Goal: Transaction & Acquisition: Obtain resource

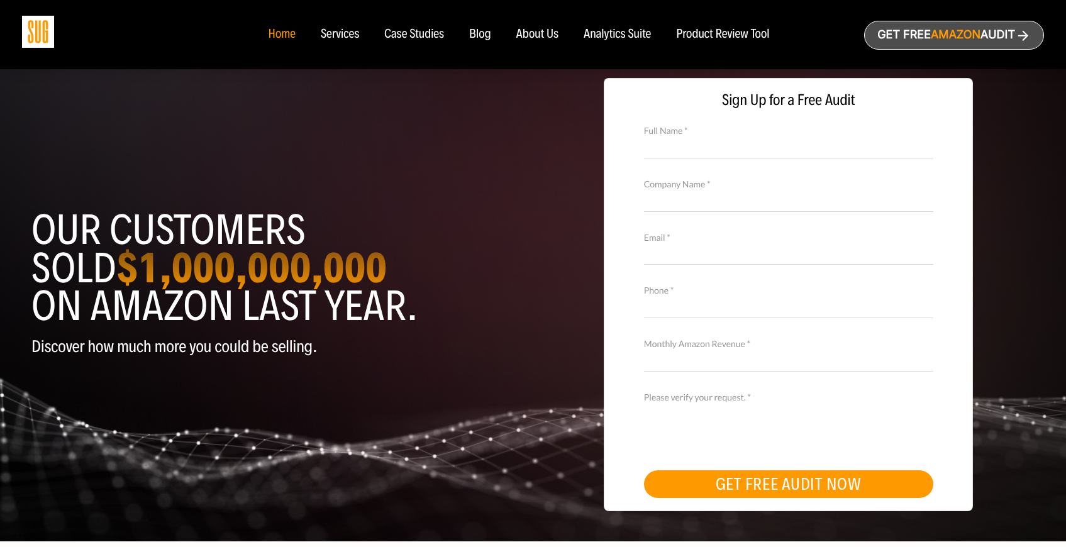
click at [470, 210] on header "Our customers sold $1,000,000,000 on Amazon last year. Discover how much more y…" at bounding box center [277, 302] width 493 height 290
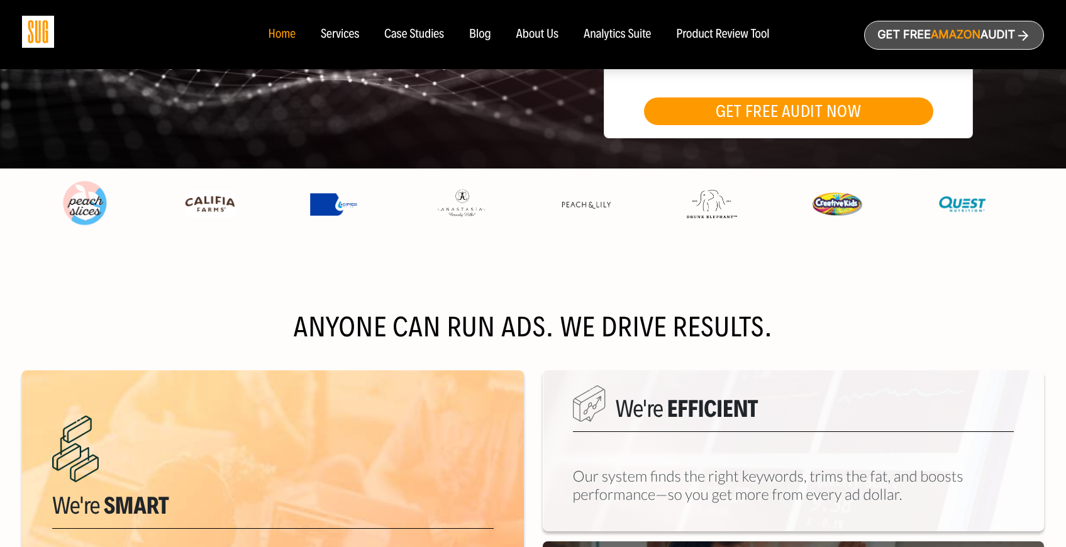
scroll to position [393, 0]
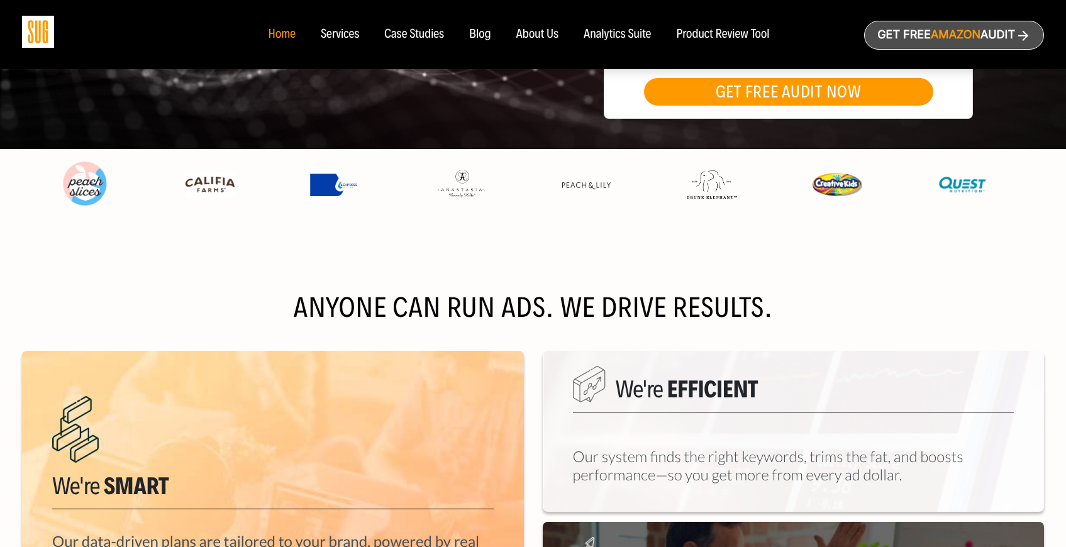
click at [535, 247] on div "Anyone can run ads. We drive results. Learn more We're Smart Our data-driven pl…" at bounding box center [533, 498] width 1022 height 527
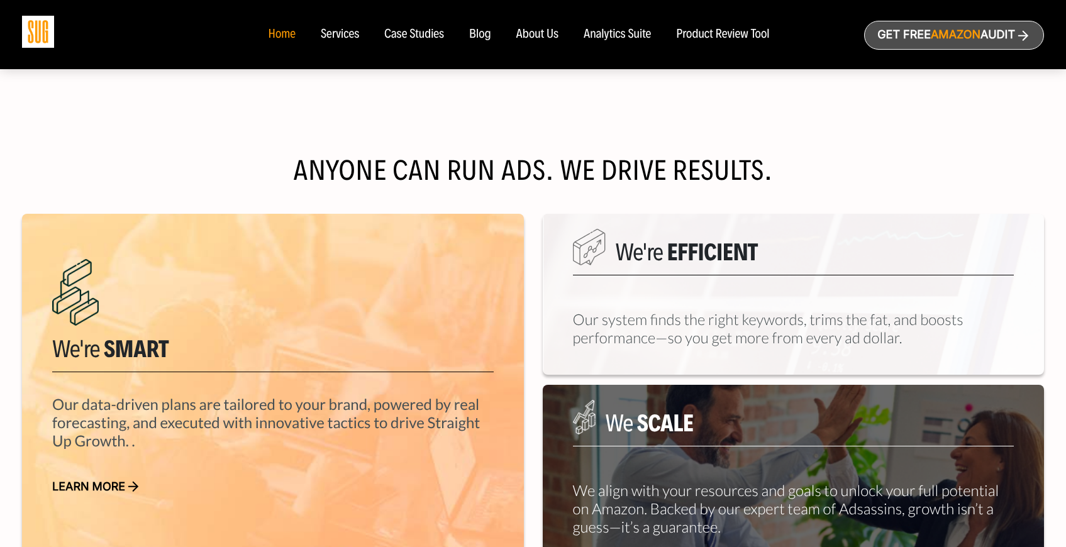
scroll to position [548, 0]
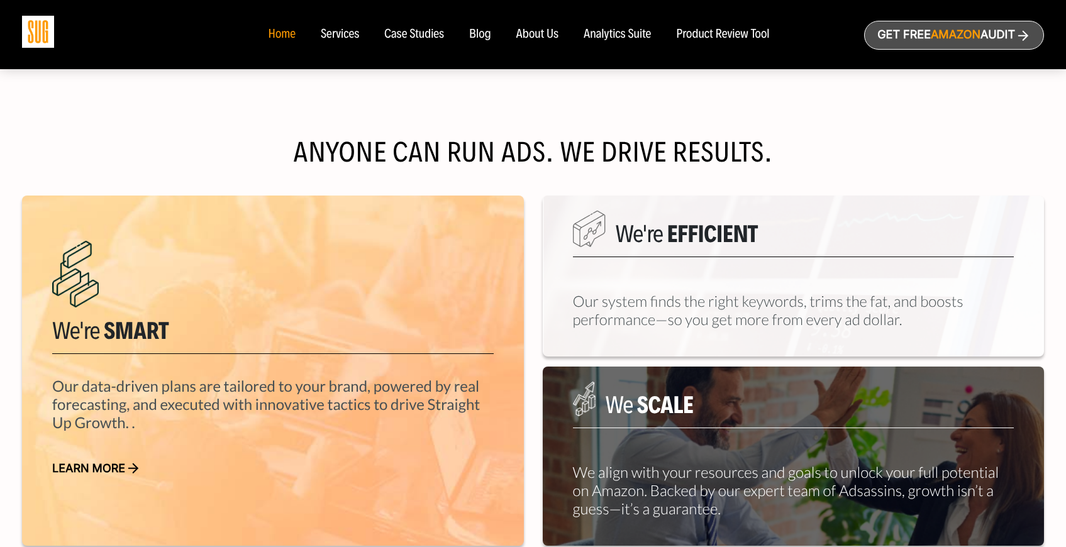
click at [535, 261] on div "We're Efficient Our system finds the right keywords, trims the fat, and boosts …" at bounding box center [794, 371] width 521 height 350
click at [535, 269] on div "We're Efficient Our system finds the right keywords, trims the fat, and boosts …" at bounding box center [794, 371] width 521 height 350
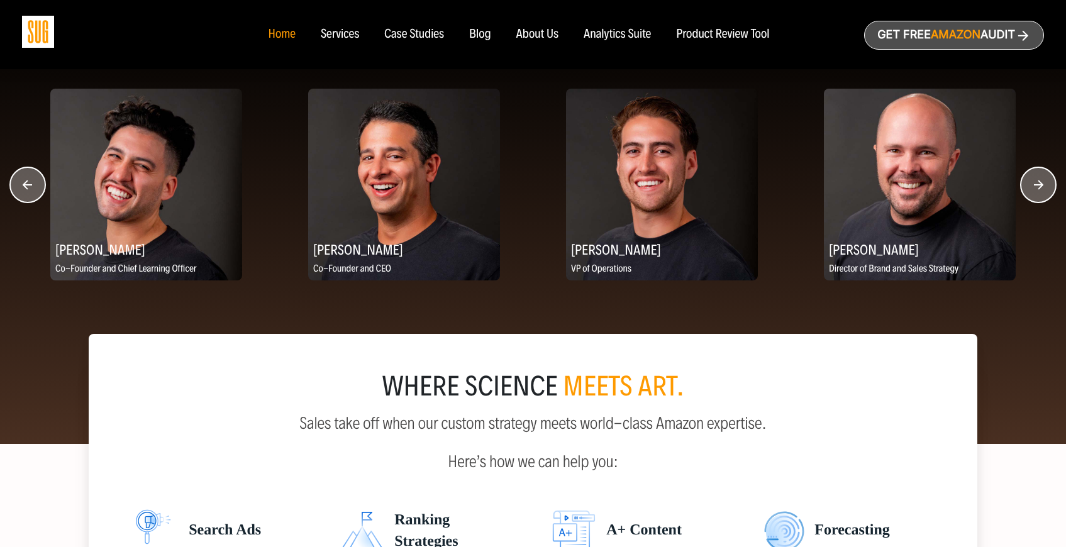
scroll to position [1611, 0]
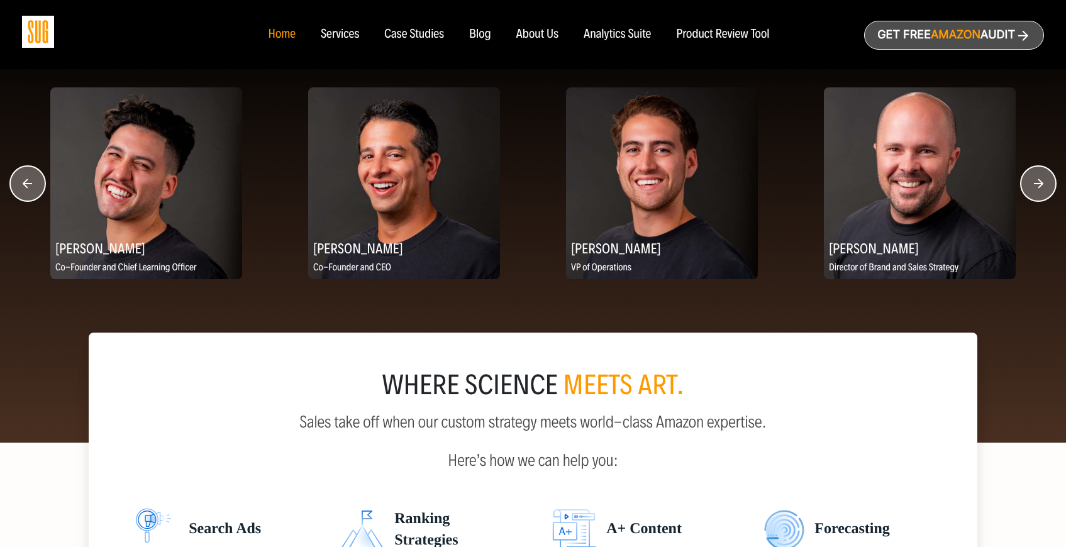
click at [1031, 189] on circle "button" at bounding box center [1038, 183] width 35 height 35
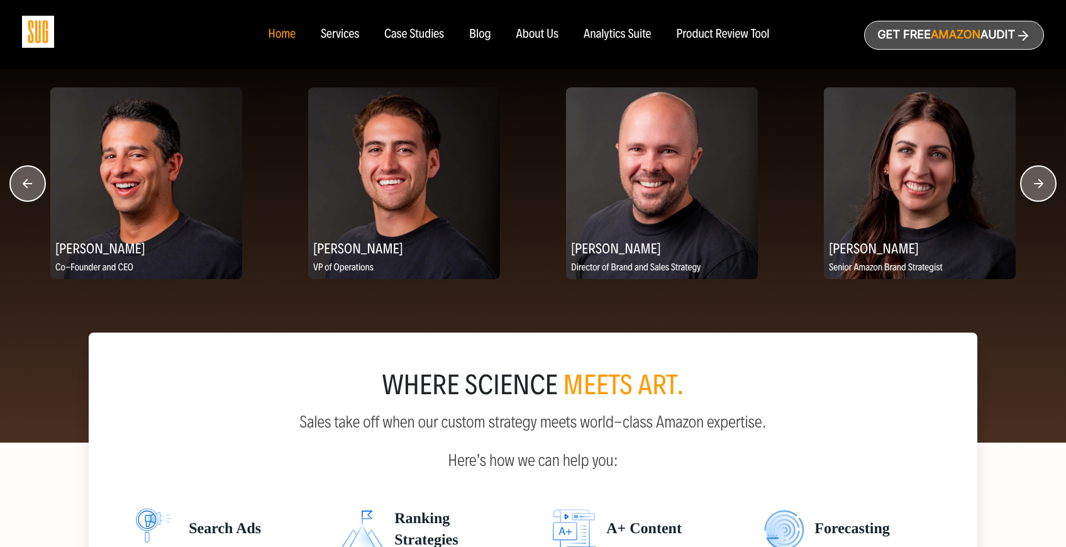
click at [1031, 189] on circle "button" at bounding box center [1038, 183] width 35 height 35
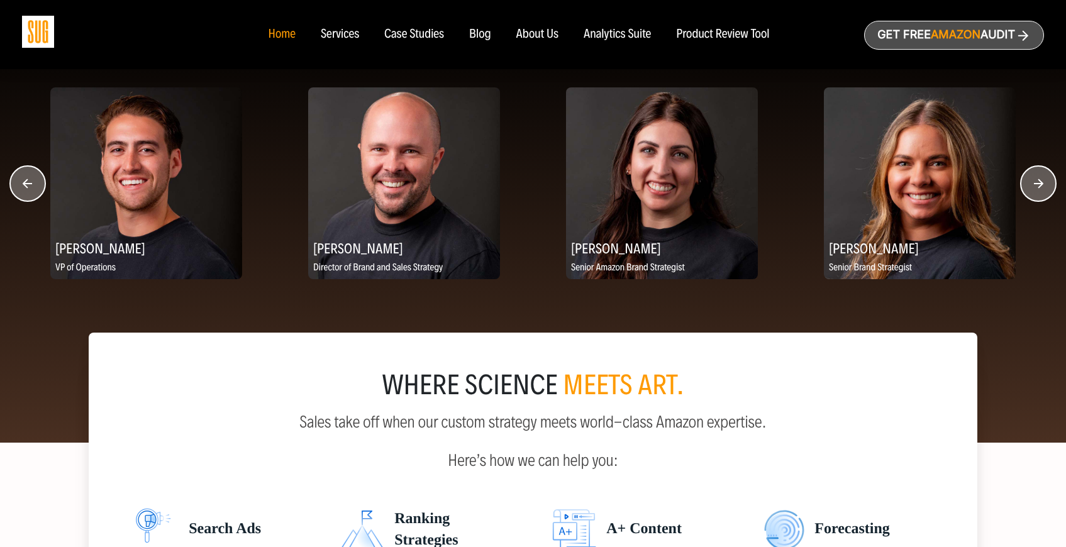
click at [1031, 189] on circle "button" at bounding box center [1038, 183] width 35 height 35
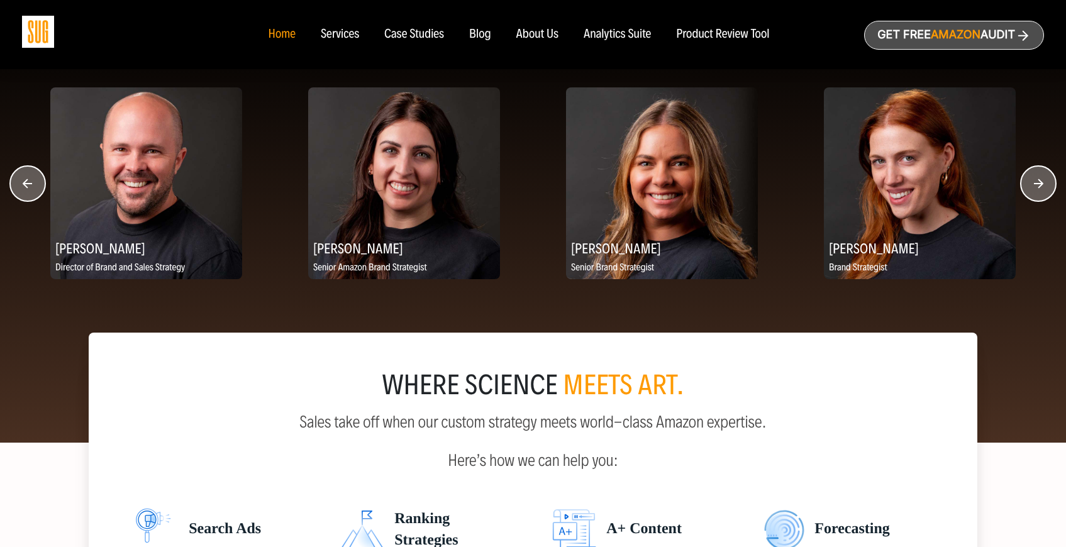
click at [1031, 189] on circle "button" at bounding box center [1038, 183] width 35 height 35
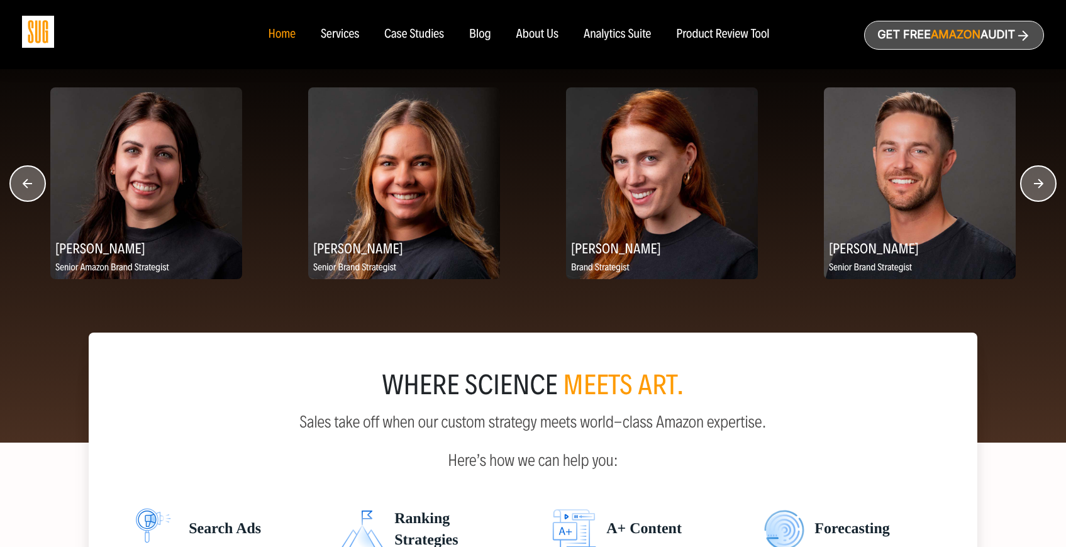
click at [1031, 189] on circle "button" at bounding box center [1038, 183] width 35 height 35
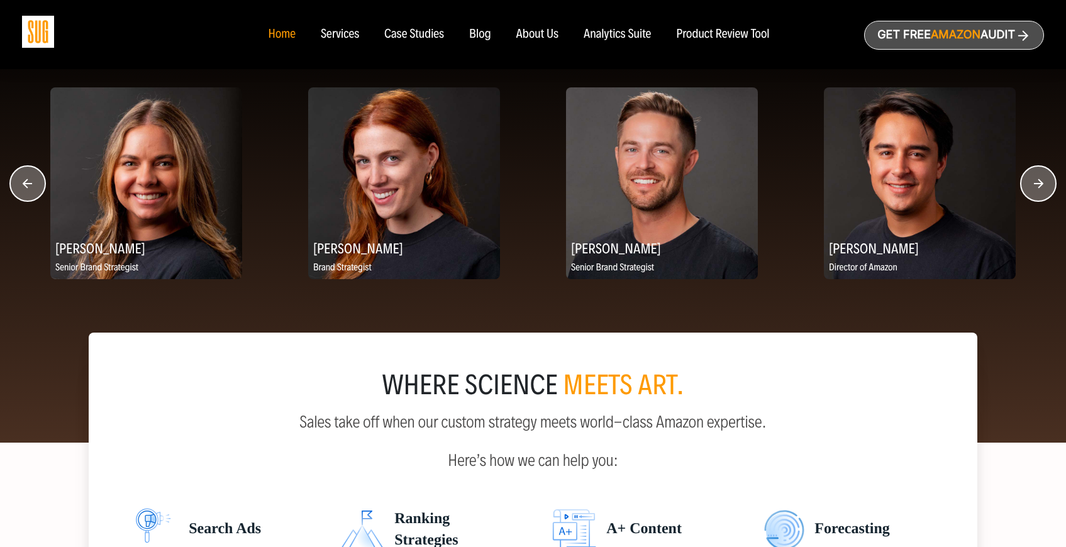
click at [1031, 189] on circle "button" at bounding box center [1038, 183] width 35 height 35
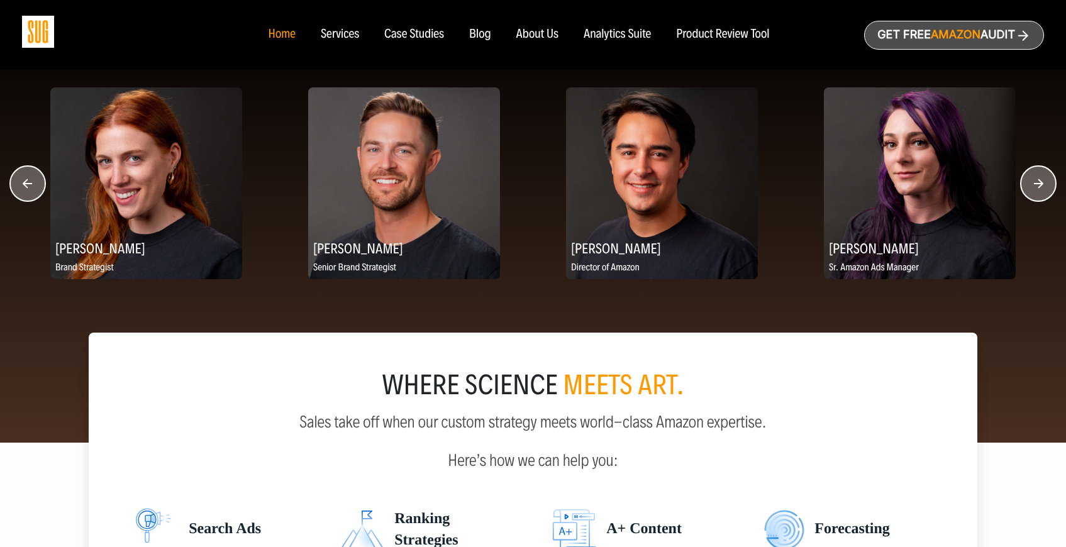
click at [1031, 189] on circle "button" at bounding box center [1038, 183] width 35 height 35
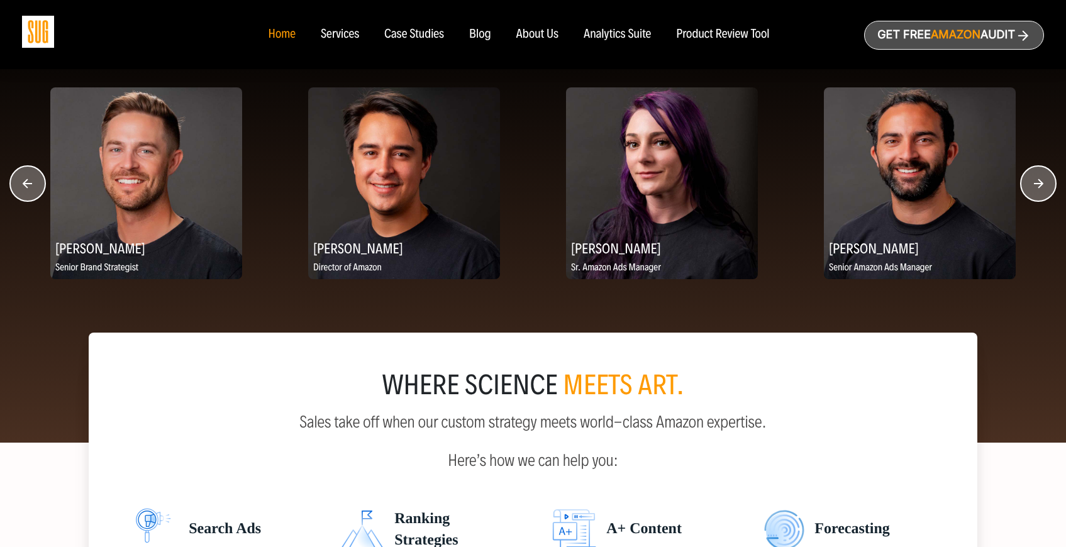
click at [1031, 189] on circle "button" at bounding box center [1038, 183] width 35 height 35
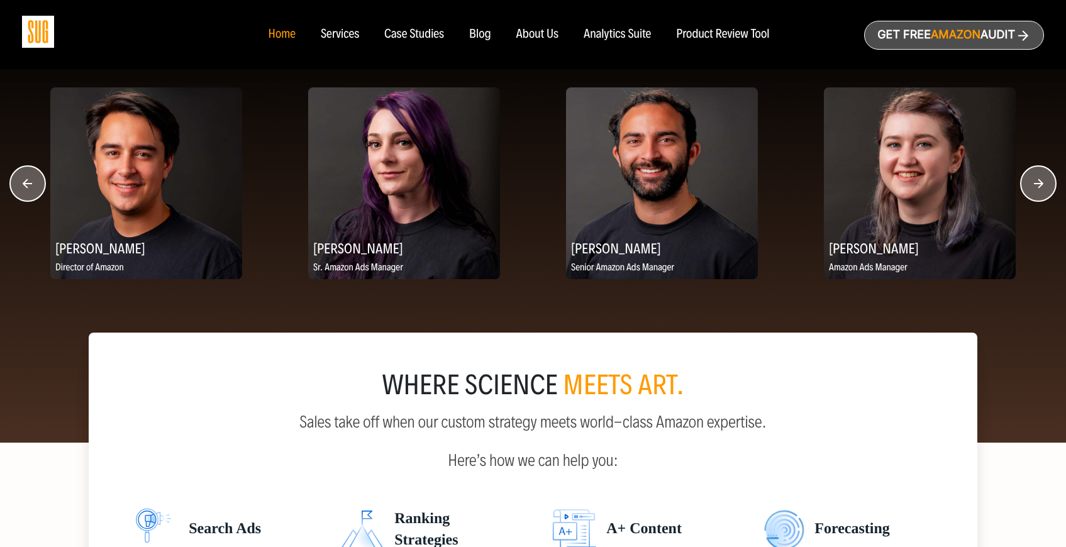
click at [1031, 189] on circle "button" at bounding box center [1038, 183] width 35 height 35
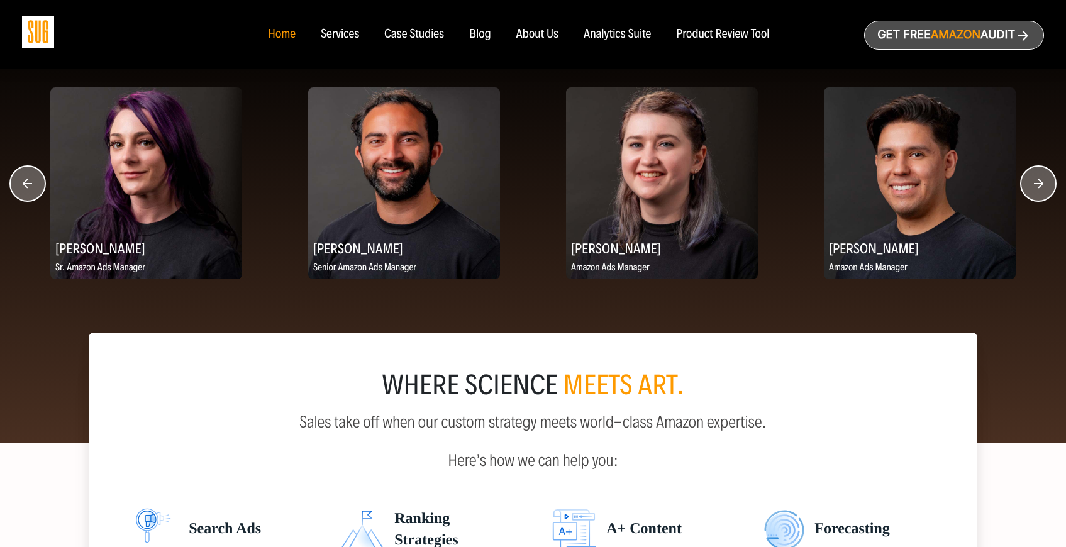
click at [1031, 189] on circle "button" at bounding box center [1038, 183] width 35 height 35
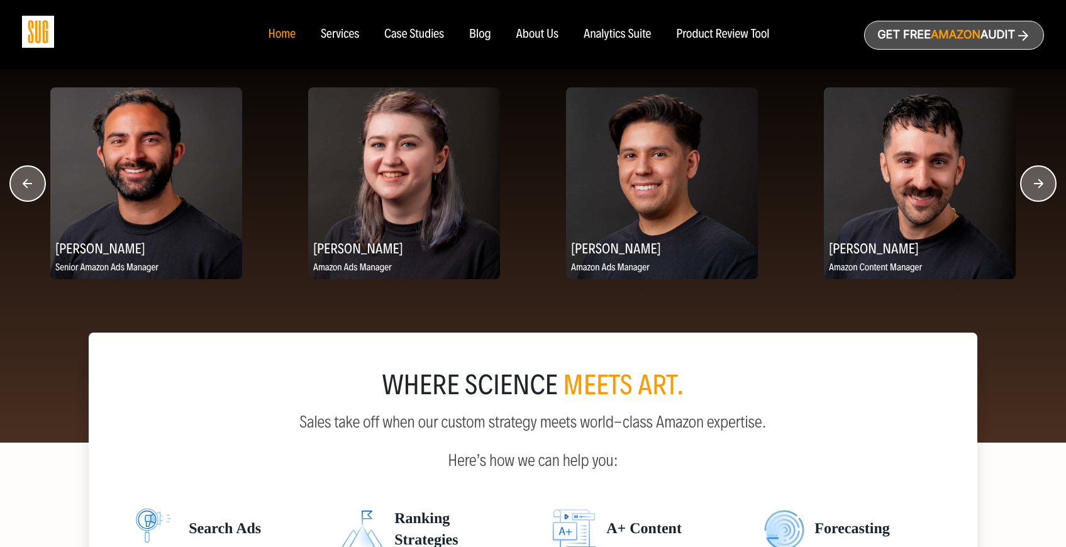
click at [1031, 189] on circle "button" at bounding box center [1038, 183] width 35 height 35
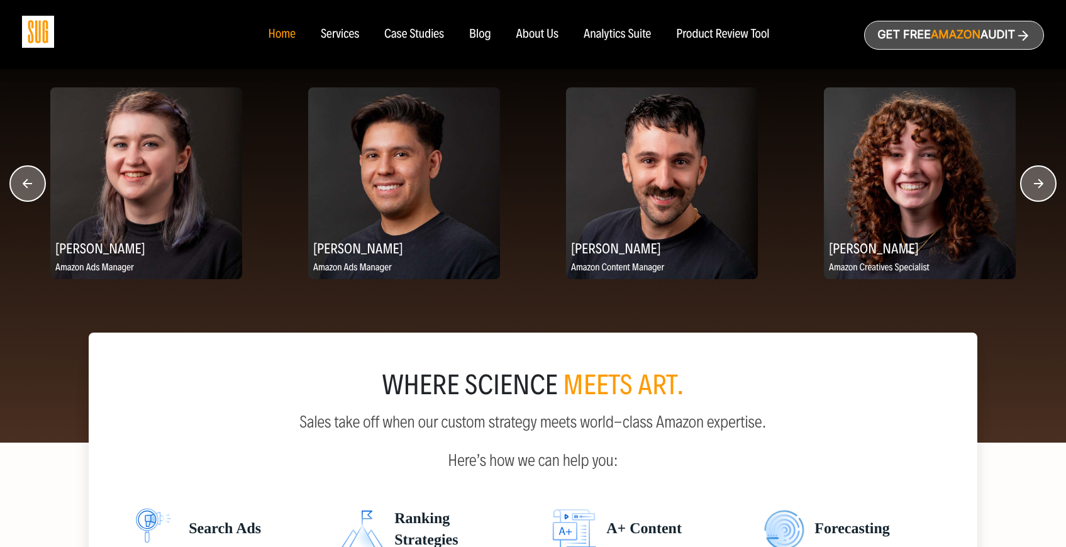
click at [1031, 189] on circle "button" at bounding box center [1038, 183] width 35 height 35
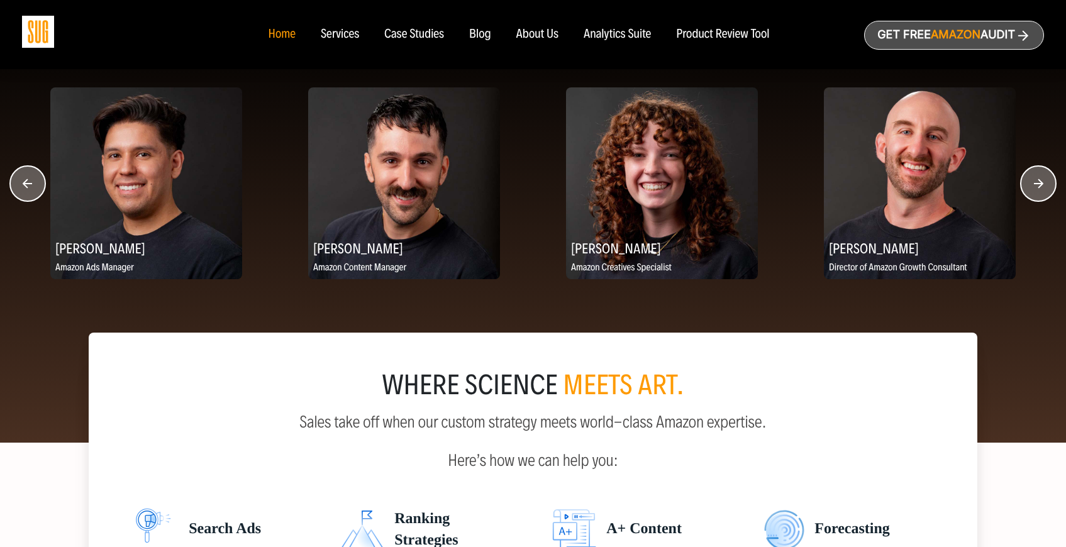
click at [1031, 189] on circle "button" at bounding box center [1038, 183] width 35 height 35
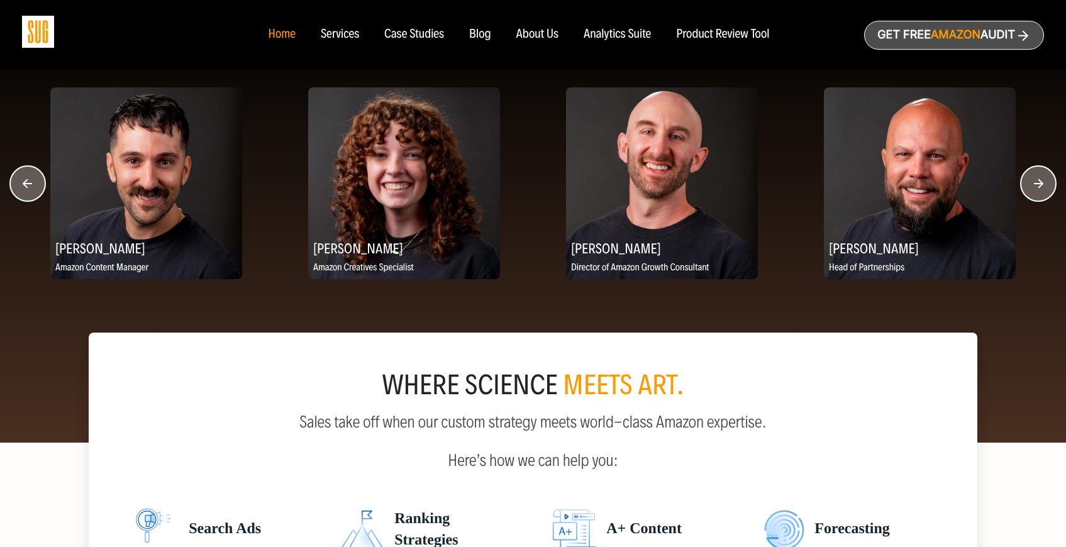
click at [1031, 189] on circle "button" at bounding box center [1038, 183] width 35 height 35
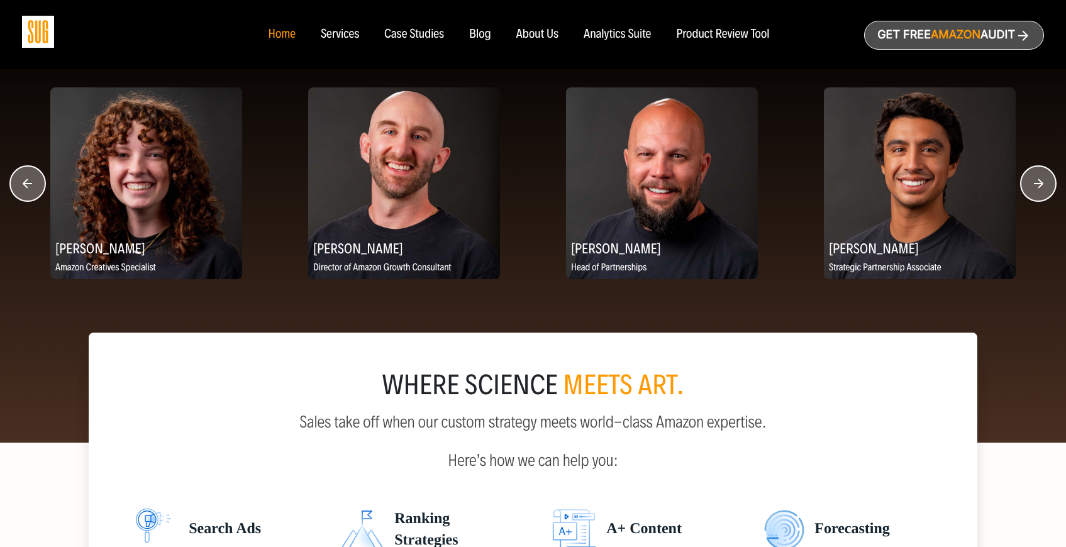
click at [1031, 189] on circle "button" at bounding box center [1038, 183] width 35 height 35
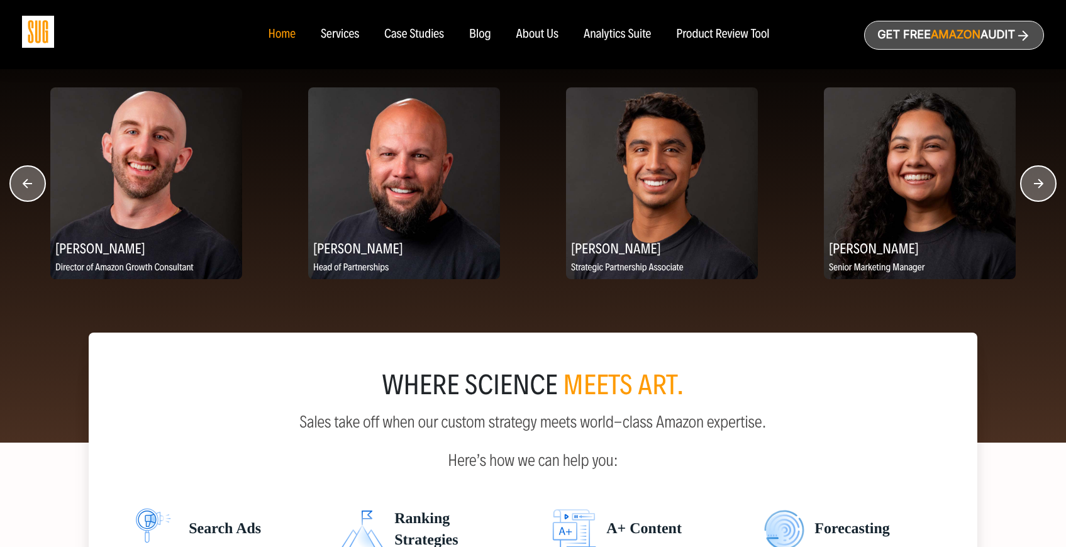
click at [1031, 189] on circle "button" at bounding box center [1038, 183] width 35 height 35
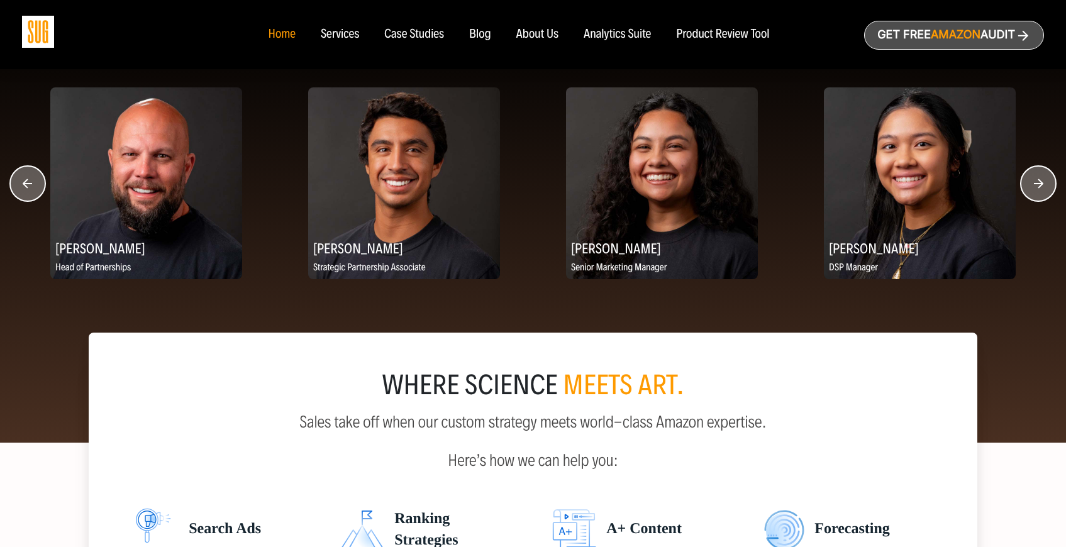
click at [1031, 189] on circle "button" at bounding box center [1038, 183] width 35 height 35
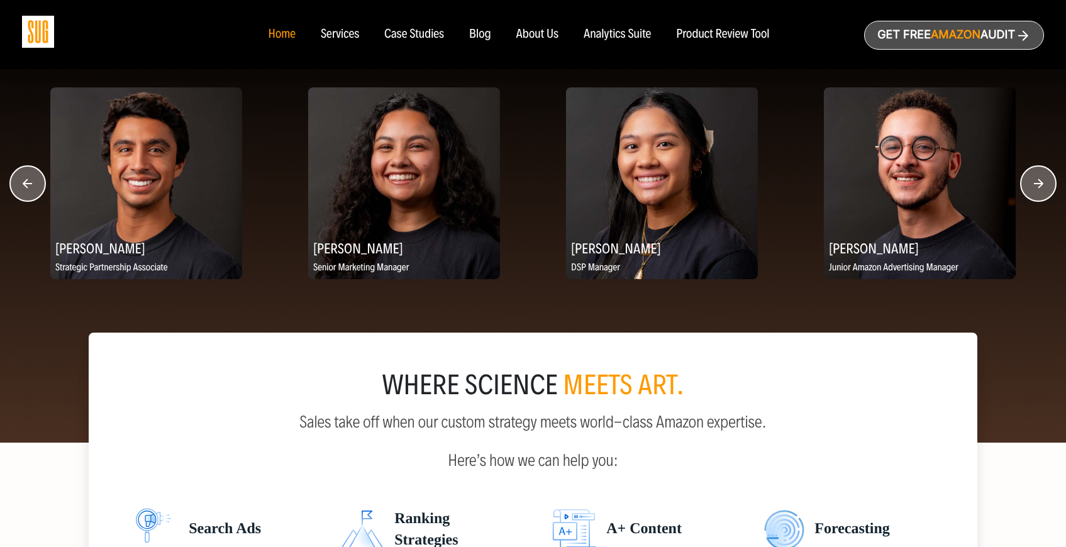
click at [1031, 189] on circle "button" at bounding box center [1038, 183] width 35 height 35
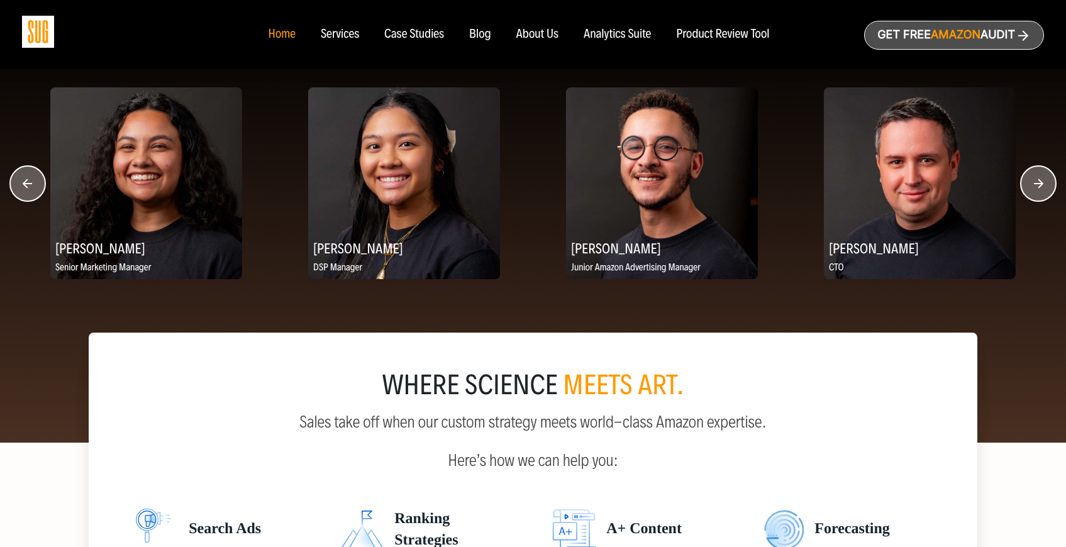
click at [1031, 189] on circle "button" at bounding box center [1038, 183] width 35 height 35
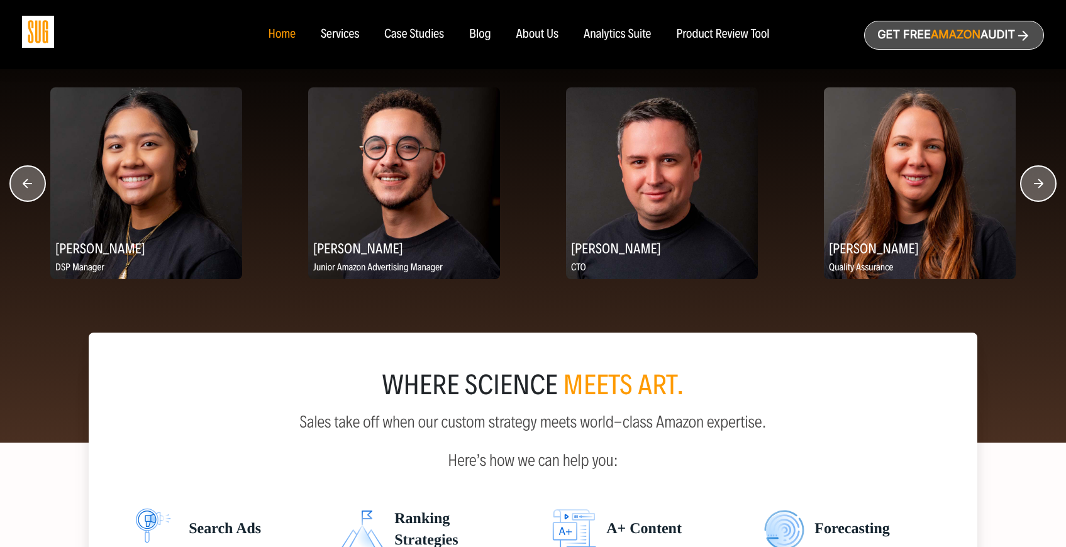
click at [1031, 189] on circle "button" at bounding box center [1038, 183] width 35 height 35
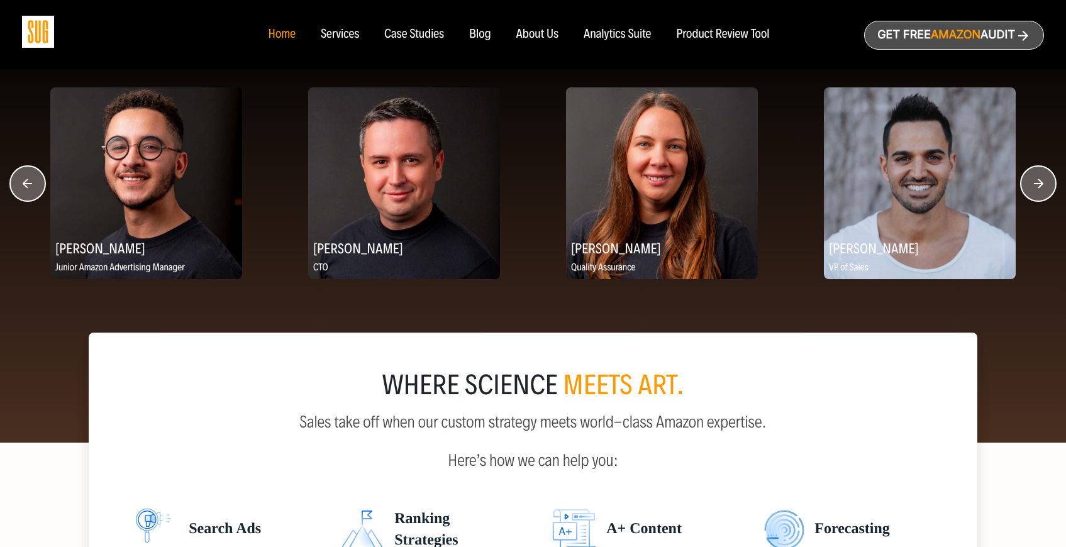
click at [1031, 189] on circle "button" at bounding box center [1038, 183] width 35 height 35
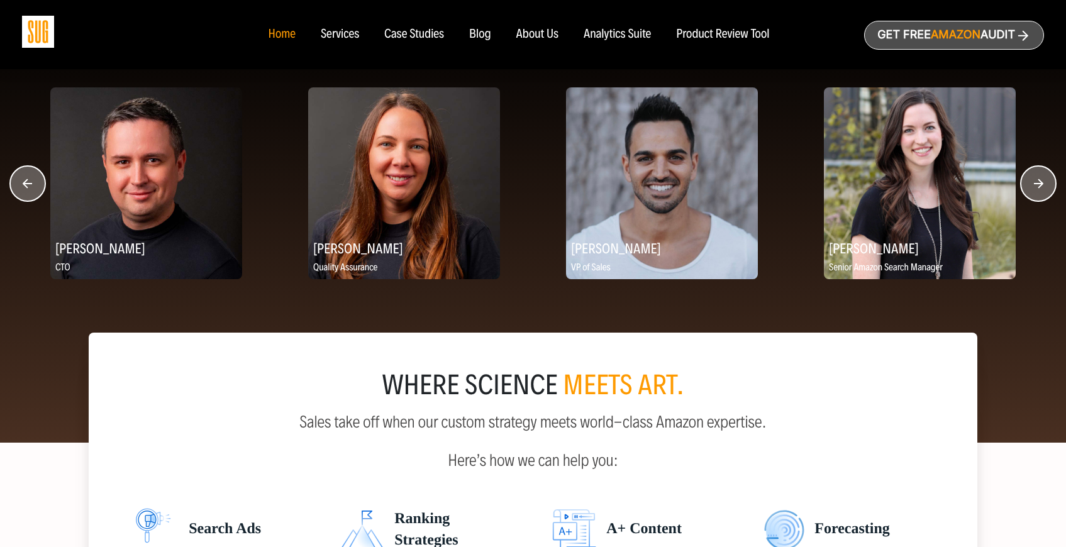
click at [1031, 189] on circle "button" at bounding box center [1038, 183] width 35 height 35
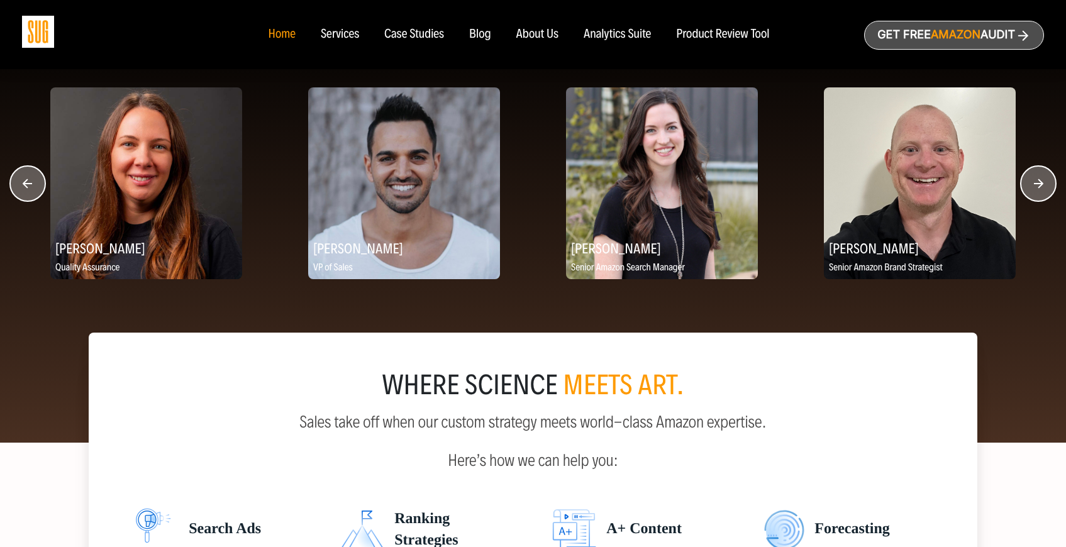
click at [1031, 189] on circle "button" at bounding box center [1038, 183] width 35 height 35
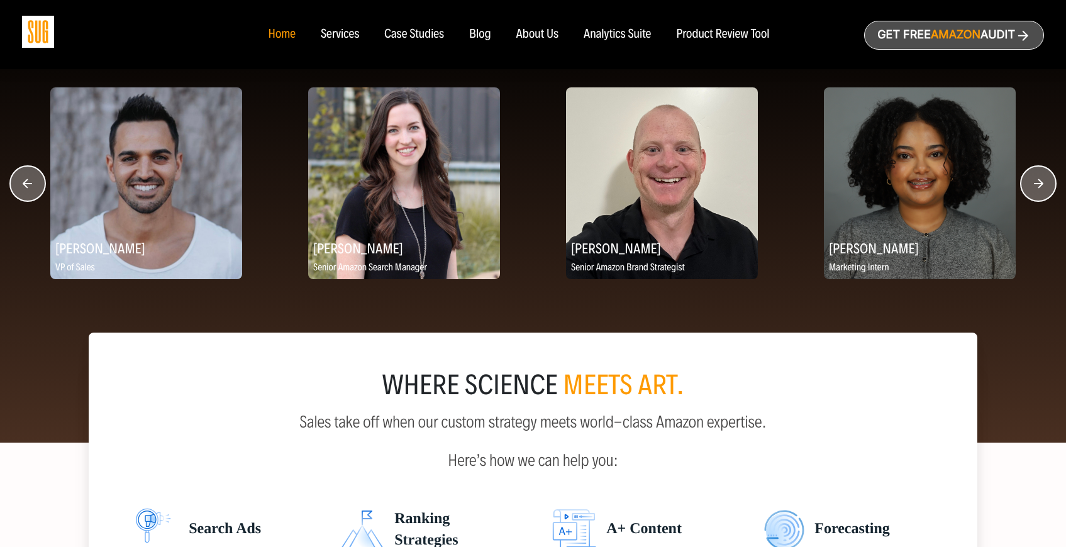
click at [1031, 189] on circle "button" at bounding box center [1038, 183] width 35 height 35
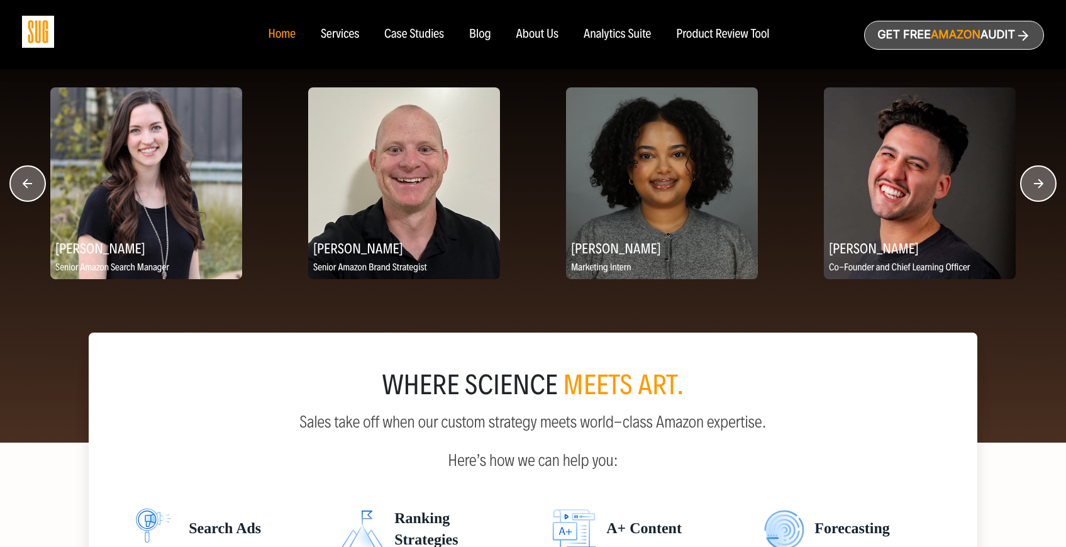
click at [1031, 189] on circle "button" at bounding box center [1038, 183] width 35 height 35
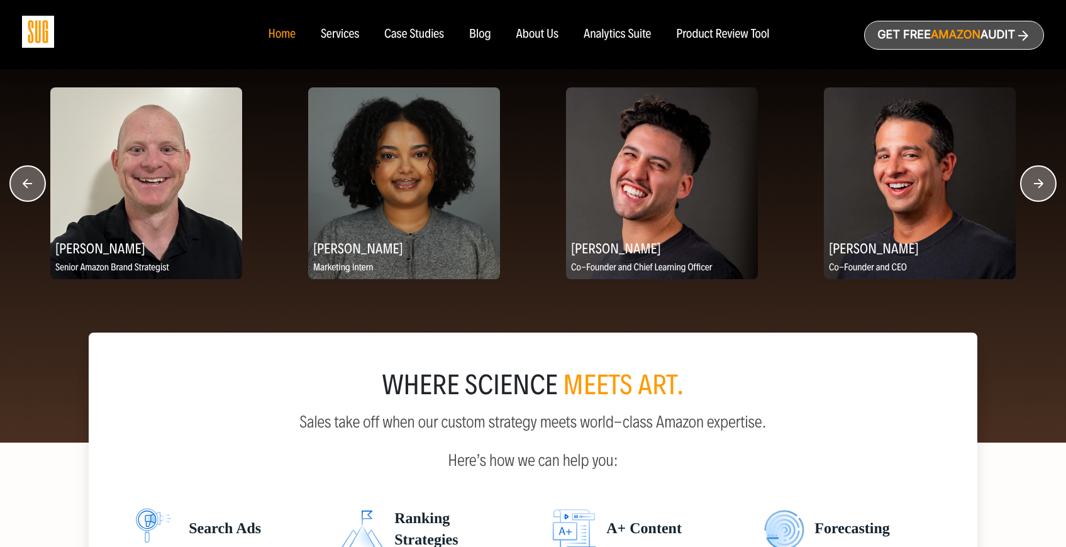
click at [1031, 189] on circle "button" at bounding box center [1038, 183] width 35 height 35
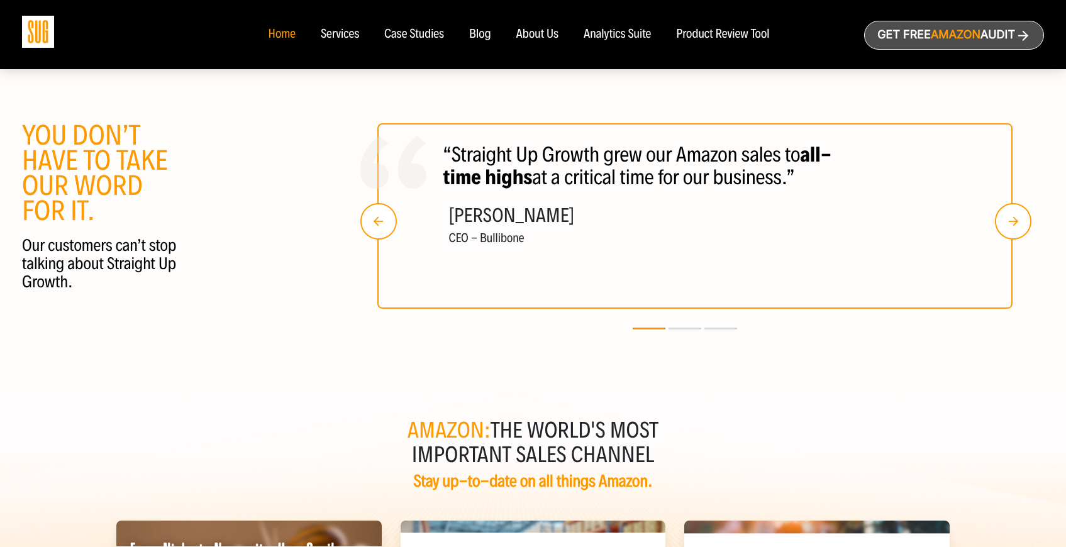
scroll to position [2378, 0]
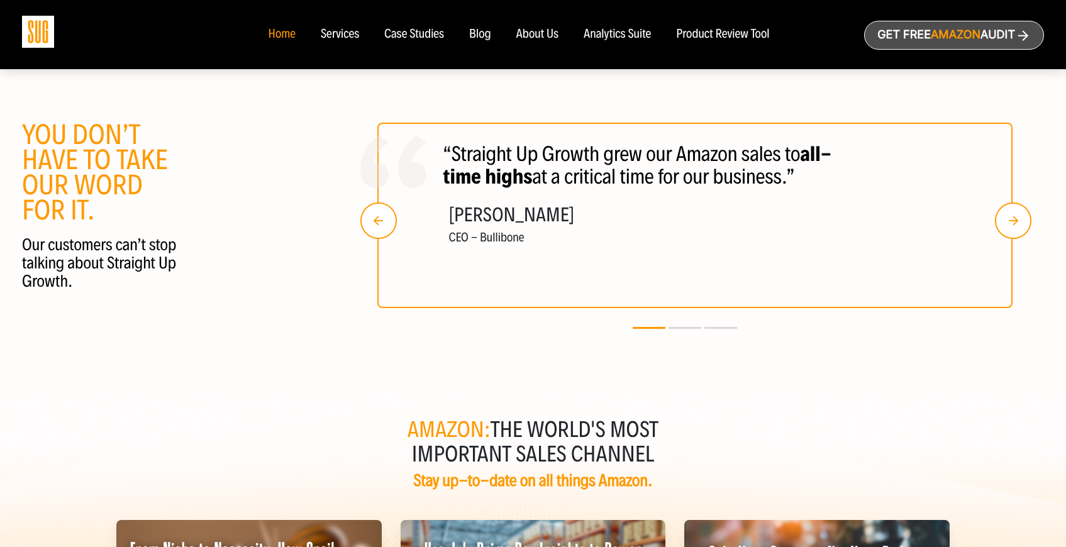
click at [1007, 228] on img "button" at bounding box center [1013, 221] width 36 height 36
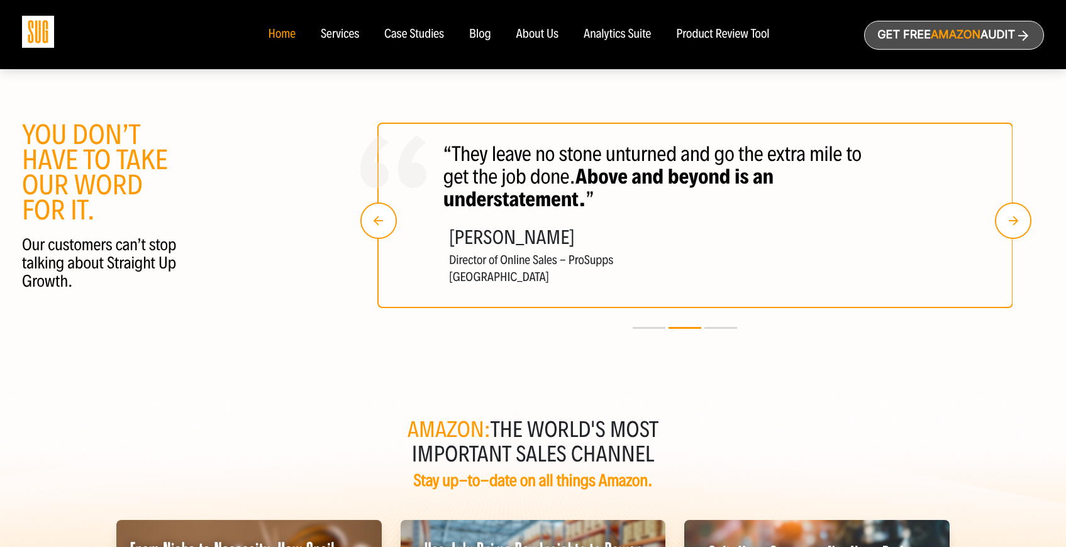
click at [1007, 228] on img "button" at bounding box center [1013, 221] width 36 height 36
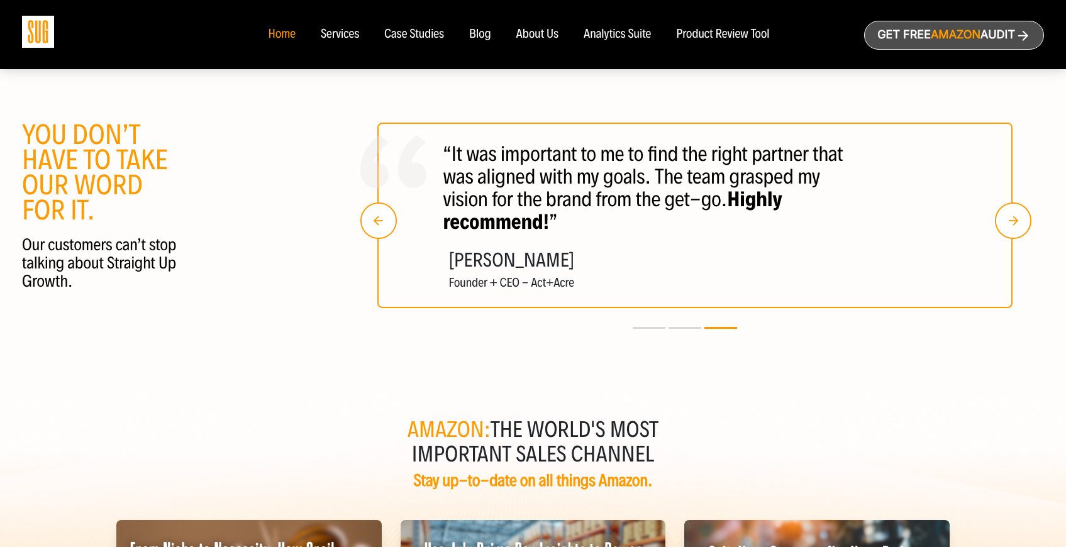
click at [1007, 228] on img "button" at bounding box center [1013, 221] width 36 height 36
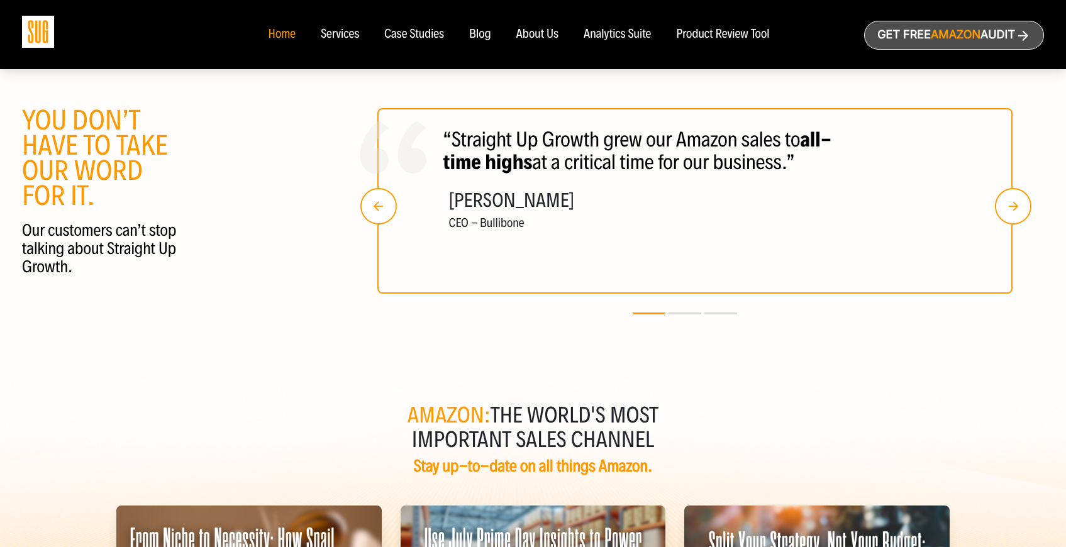
scroll to position [2301, 0]
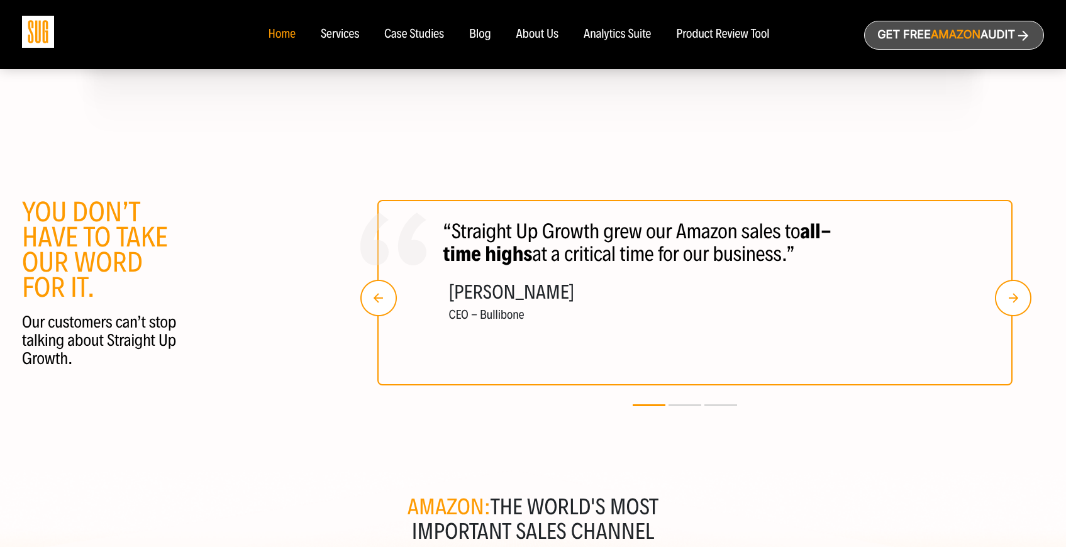
click at [323, 32] on div "Services" at bounding box center [340, 35] width 38 height 14
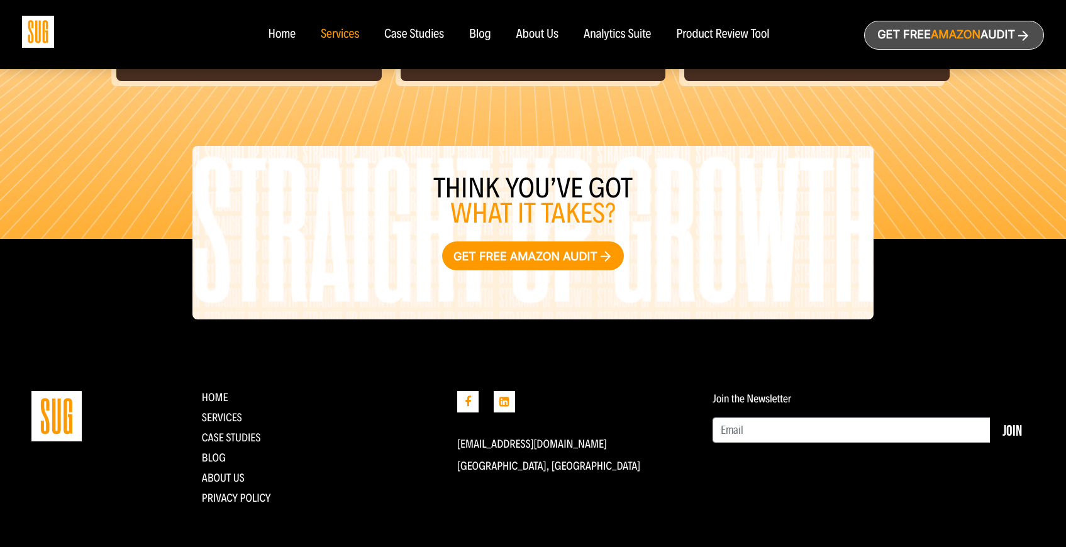
scroll to position [1460, 0]
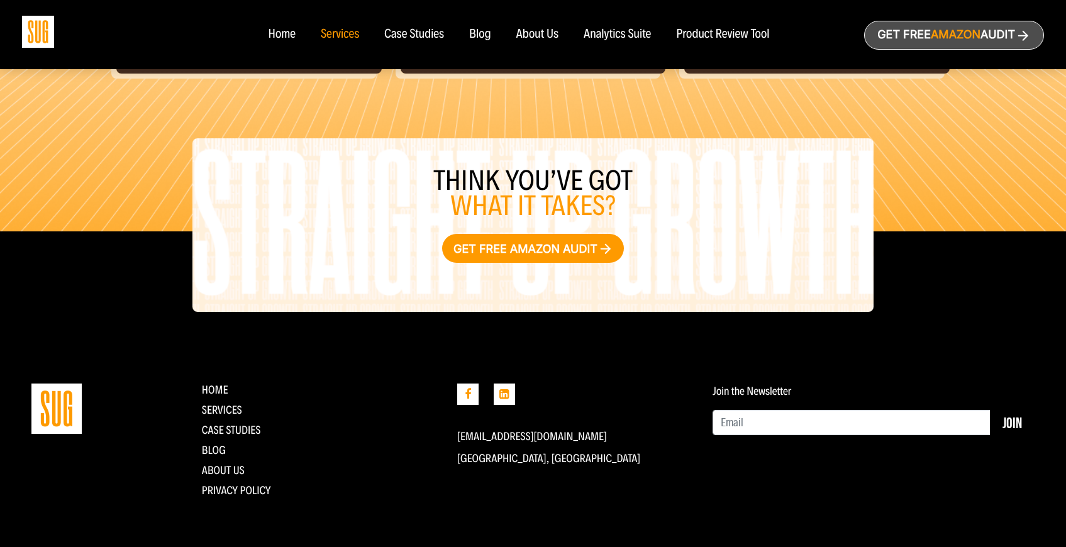
click at [435, 35] on div "Case Studies" at bounding box center [414, 35] width 60 height 14
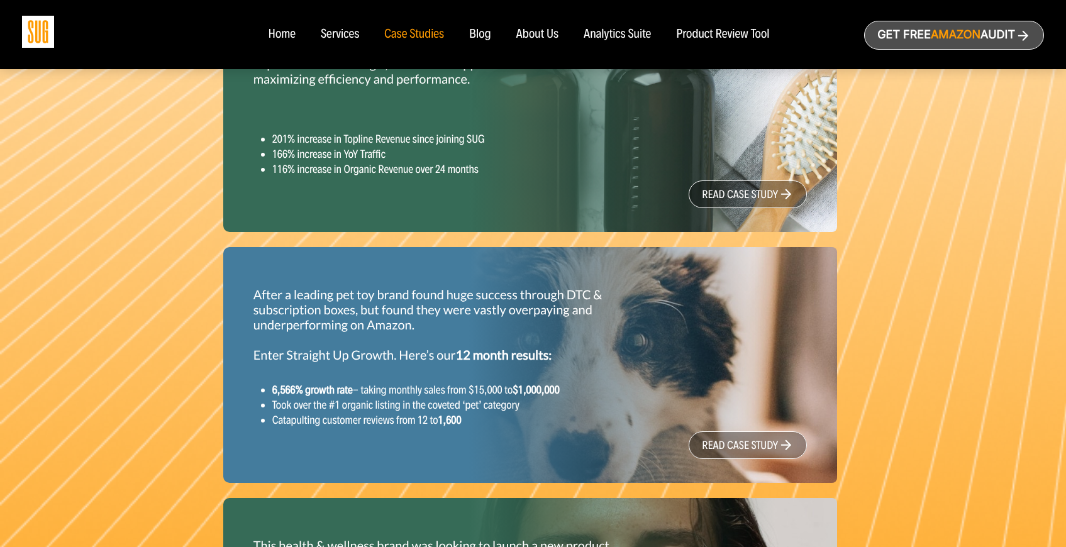
scroll to position [1350, 0]
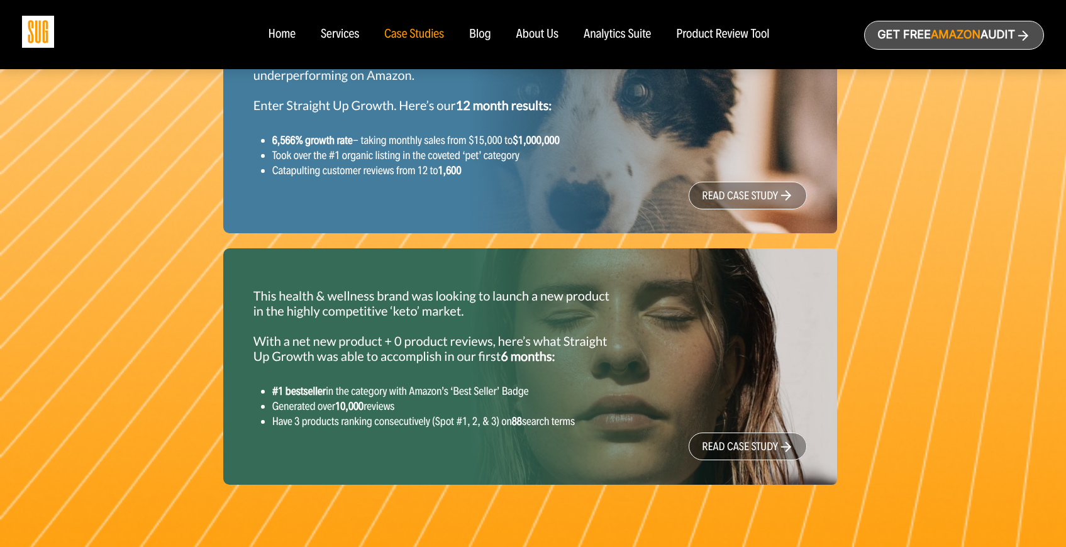
click at [491, 30] on ul "Home Services Case Studies" at bounding box center [518, 35] width 527 height 14
click at [485, 35] on div "Blog" at bounding box center [480, 35] width 22 height 14
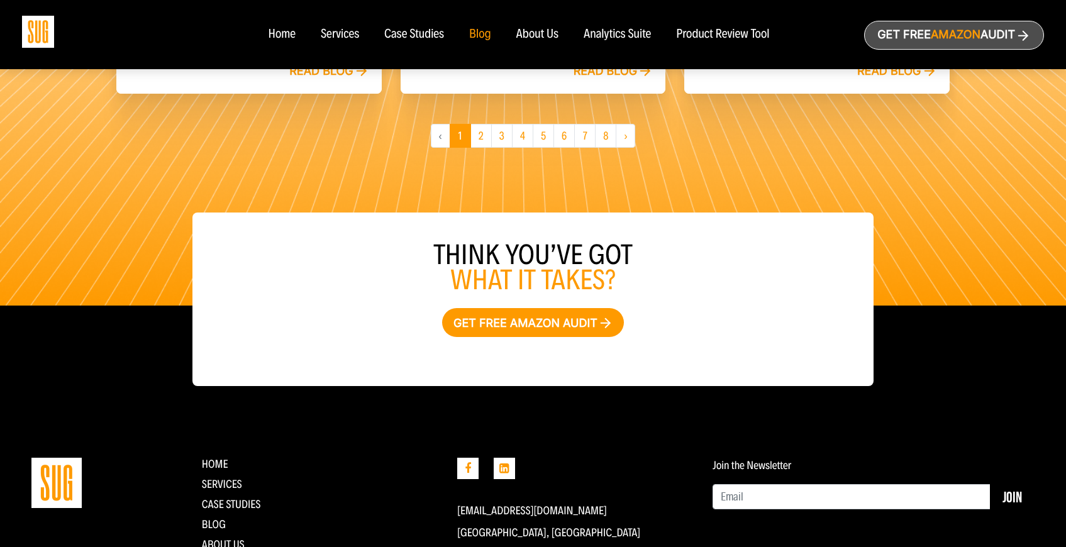
scroll to position [1191, 0]
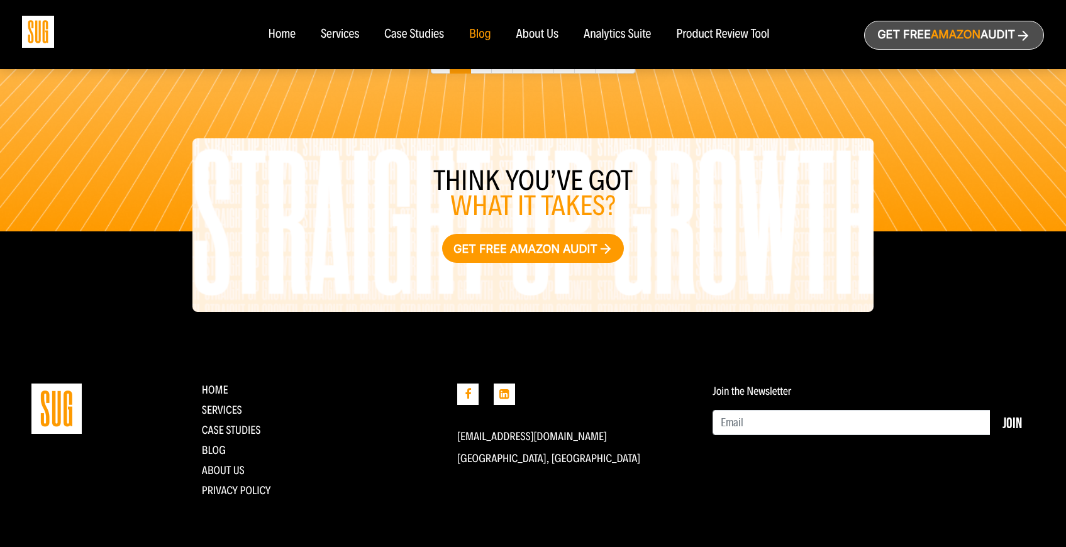
click at [542, 35] on div "About Us" at bounding box center [538, 35] width 43 height 14
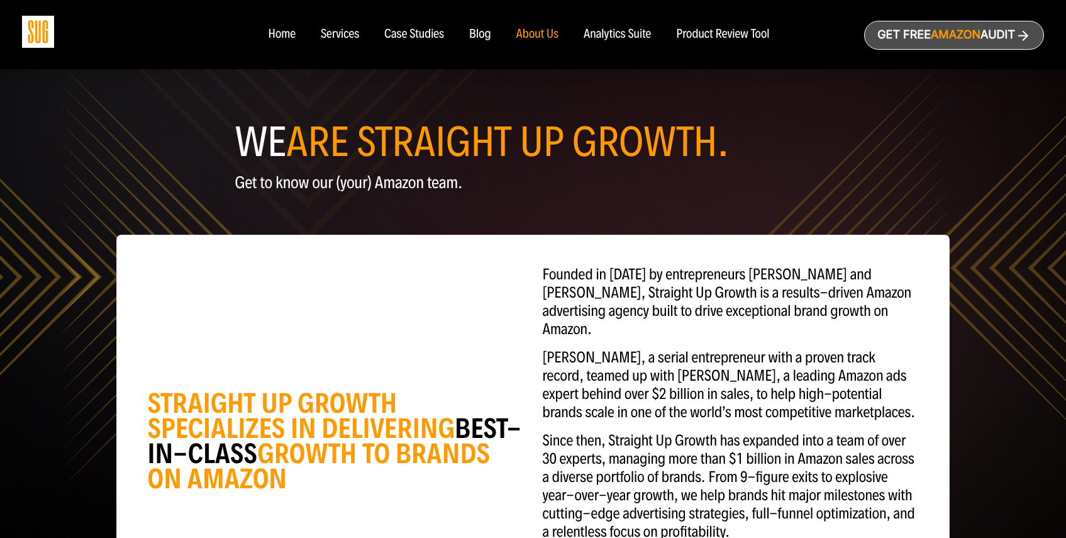
click at [619, 39] on div "Analytics Suite" at bounding box center [617, 35] width 67 height 14
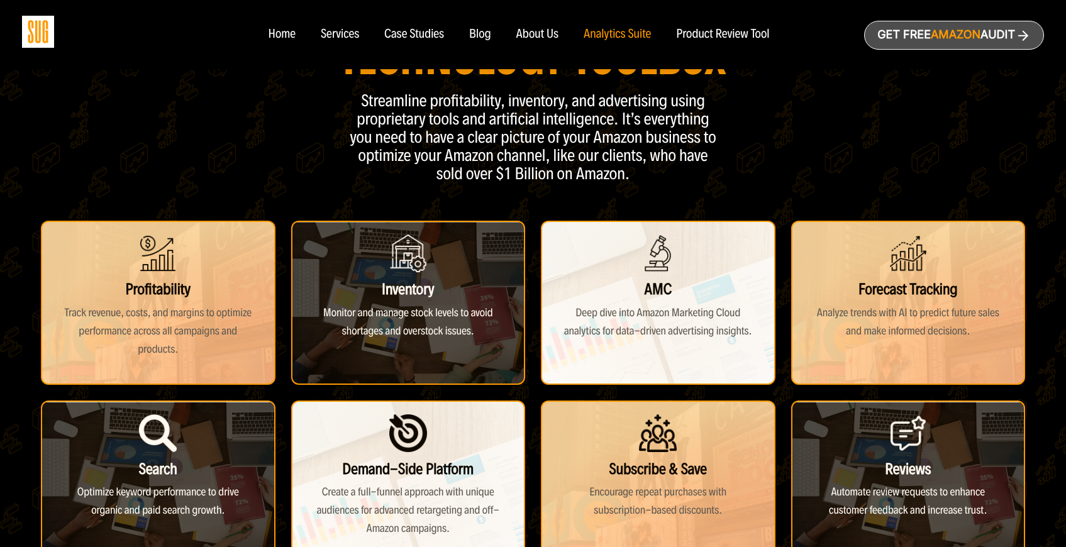
scroll to position [171, 0]
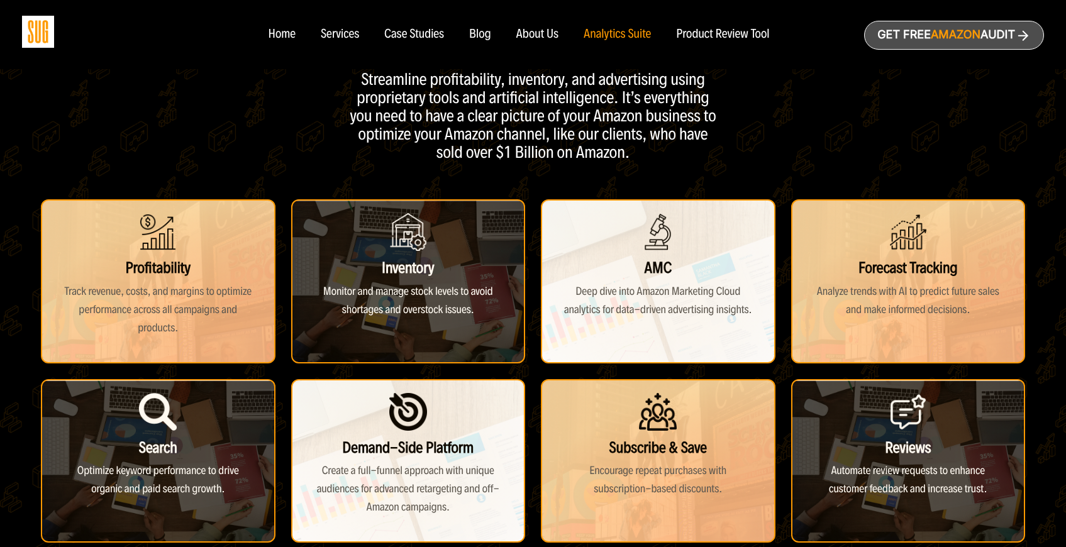
click at [530, 272] on div "Profitability Track revenue, costs, and margins to optimize performance across …" at bounding box center [533, 371] width 985 height 344
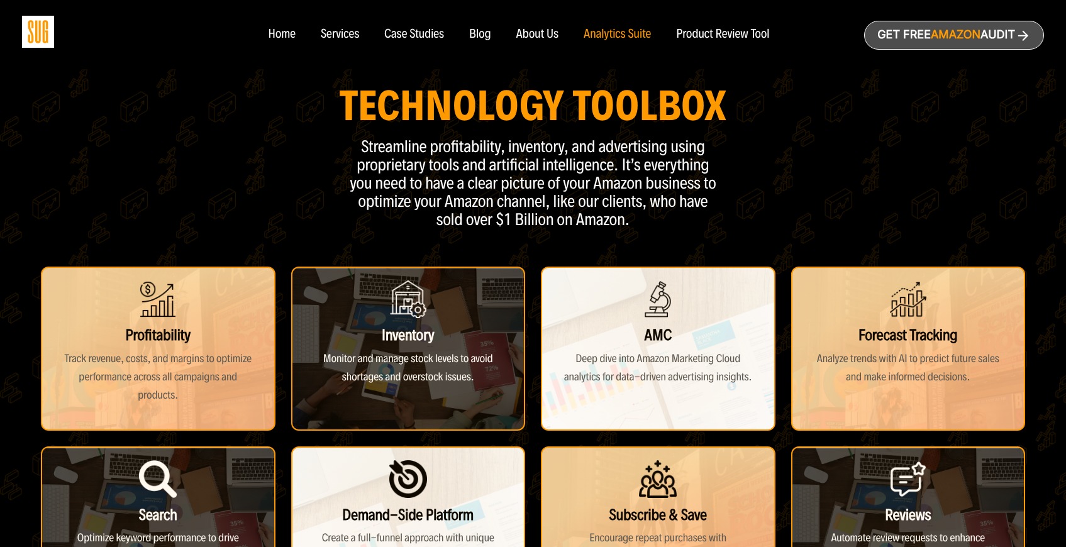
scroll to position [0, 0]
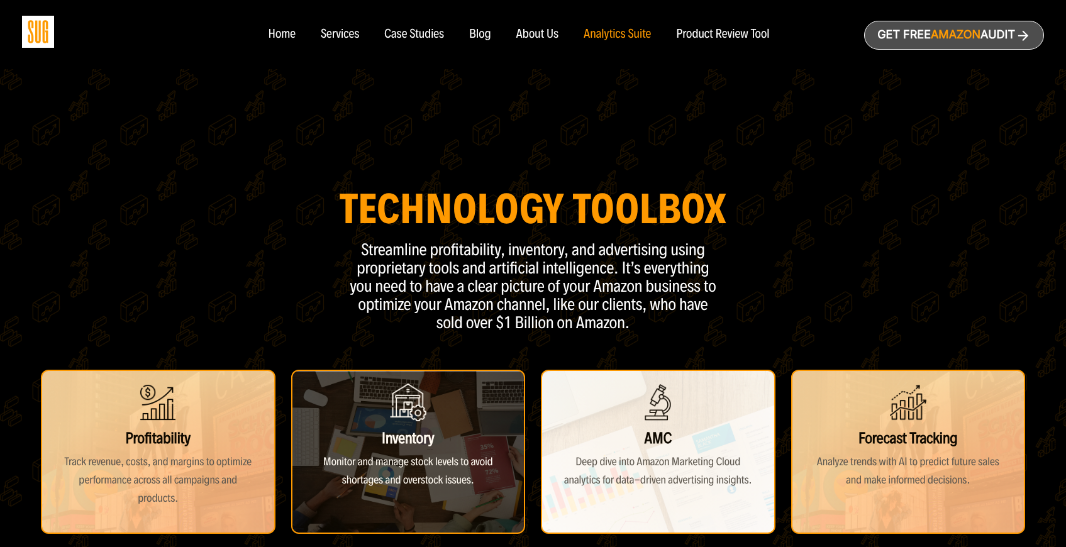
click at [711, 33] on div "Product Review Tool" at bounding box center [722, 35] width 93 height 14
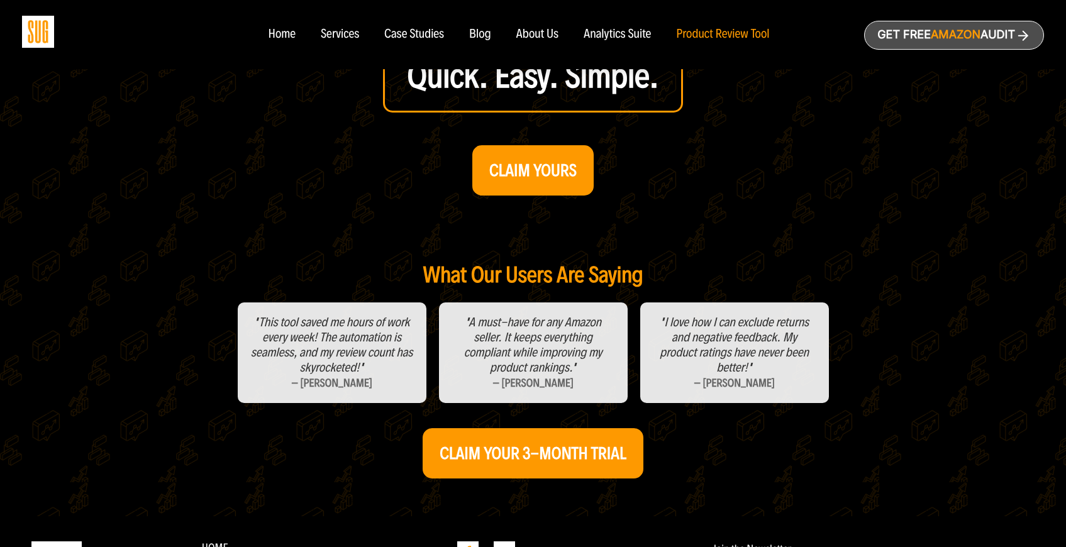
scroll to position [393, 0]
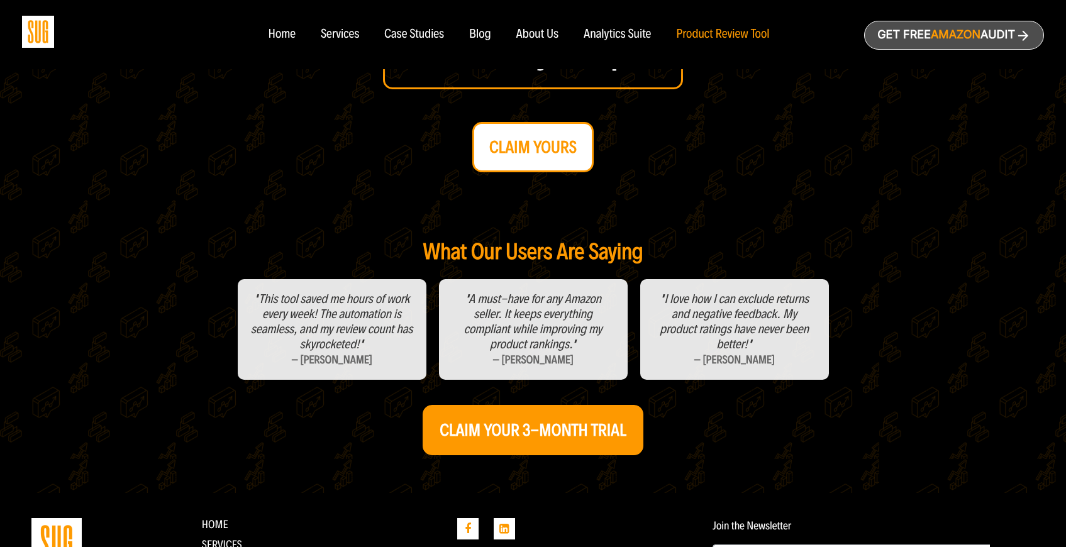
click at [546, 154] on strong "CLAIM YOURS" at bounding box center [533, 147] width 87 height 20
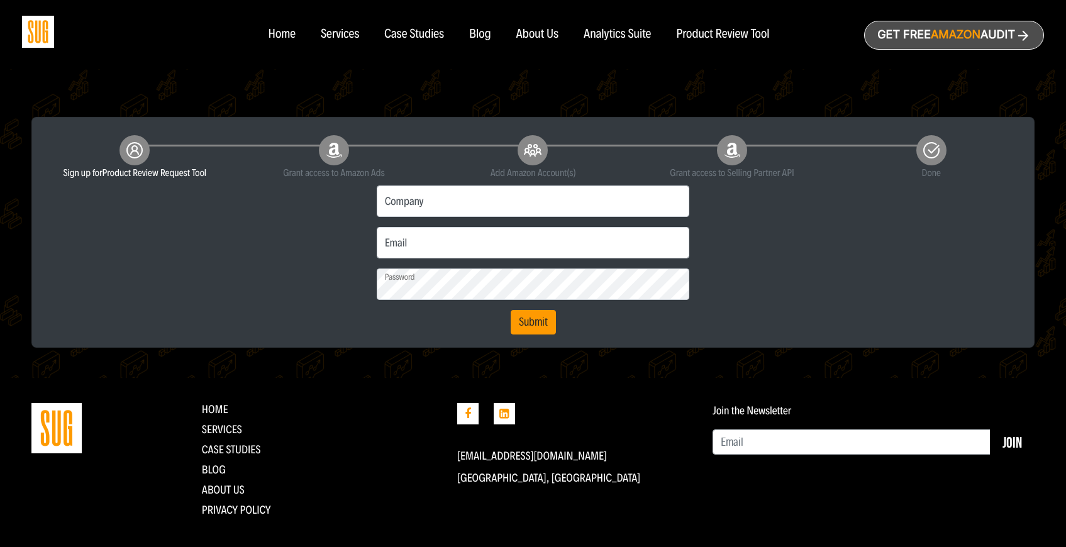
scroll to position [287, 0]
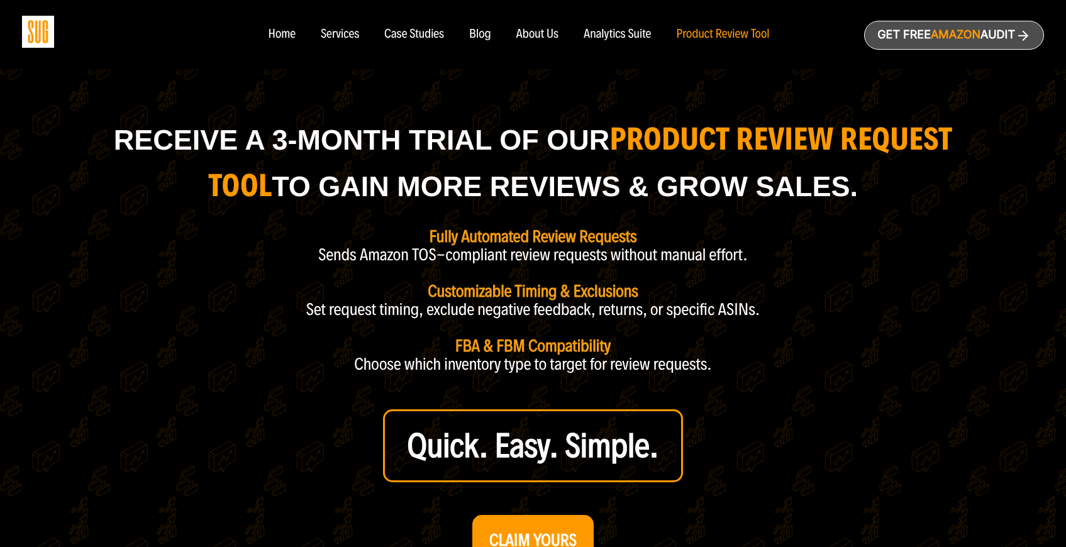
click at [914, 45] on link "Get free Amazon Audit" at bounding box center [955, 35] width 180 height 29
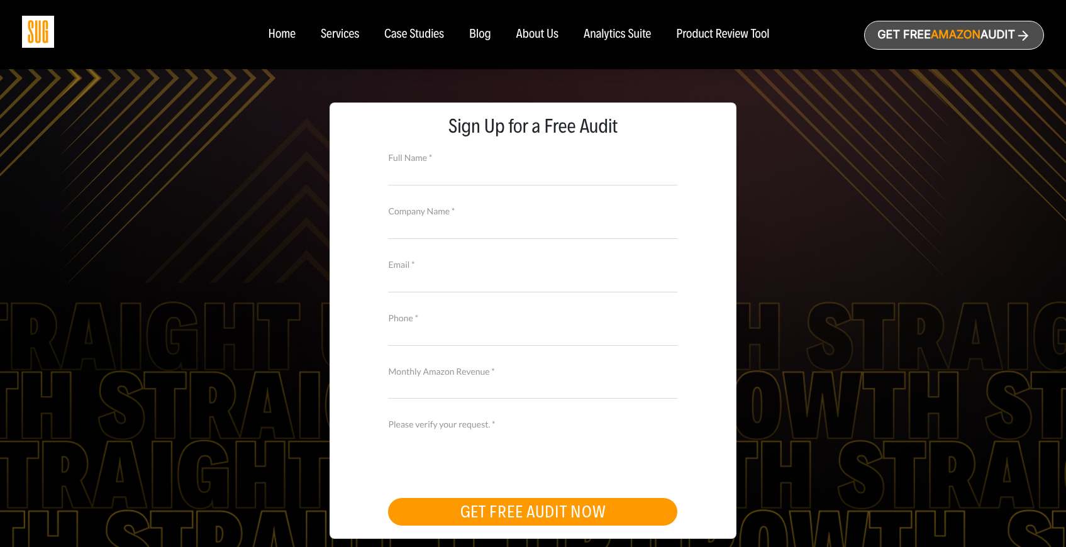
scroll to position [191, 0]
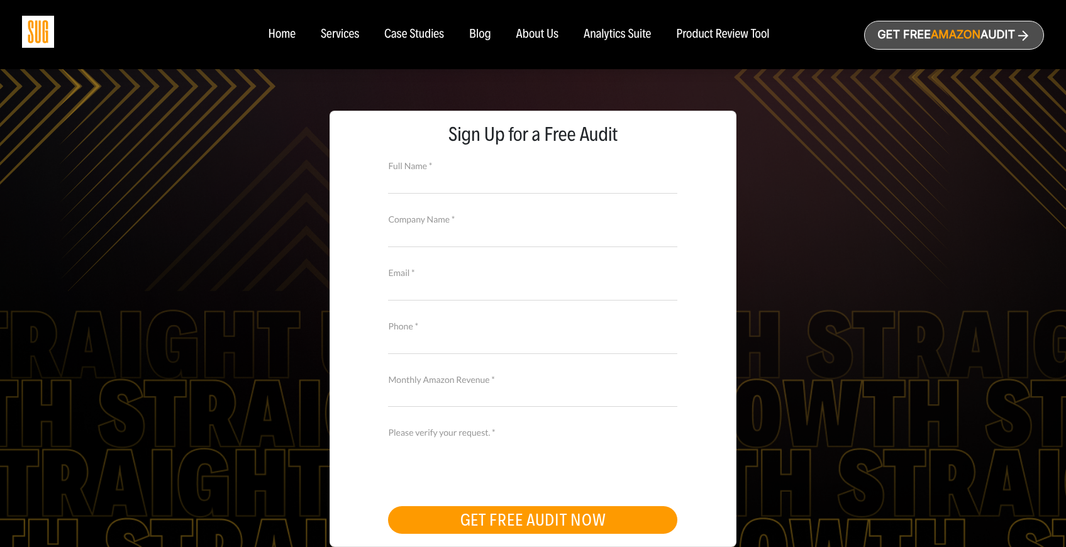
click at [530, 385] on input "Monthly Amazon Revenue *" at bounding box center [532, 396] width 289 height 22
click at [532, 343] on input "Phone *" at bounding box center [532, 343] width 289 height 22
click at [736, 205] on div "Sign Up for a Free Audit Full Name * Company Name * Email * Phone * Monthly Ama…" at bounding box center [533, 329] width 407 height 437
